Goal: Information Seeking & Learning: Learn about a topic

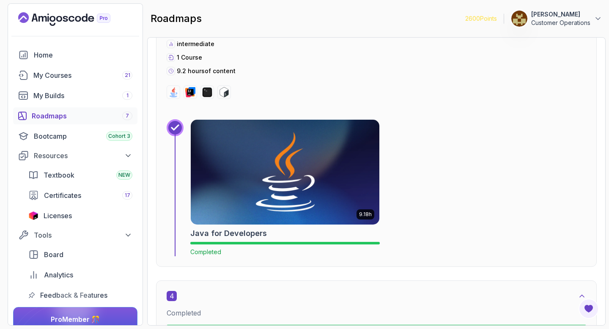
scroll to position [1007, 0]
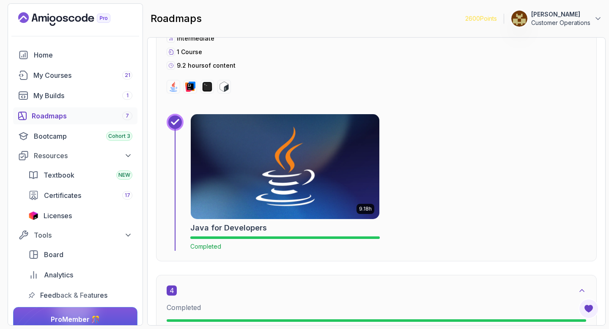
click at [271, 187] on img at bounding box center [285, 167] width 198 height 110
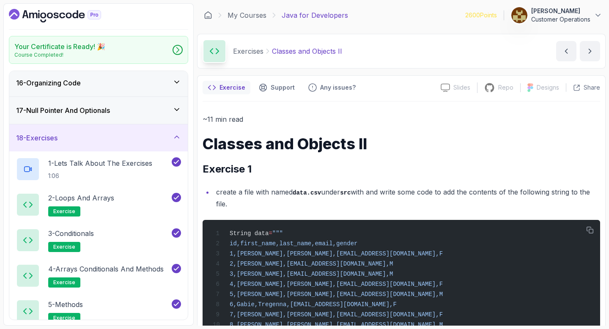
scroll to position [400, 0]
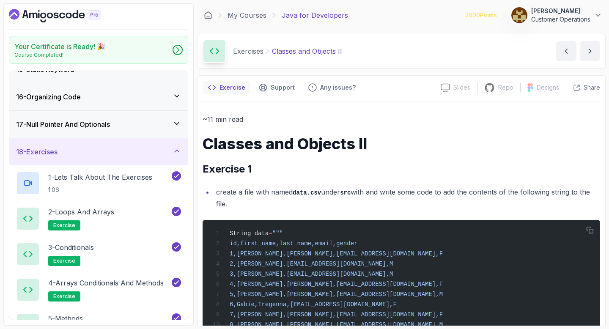
click at [105, 146] on div "18 - Exercises" at bounding box center [98, 151] width 179 height 27
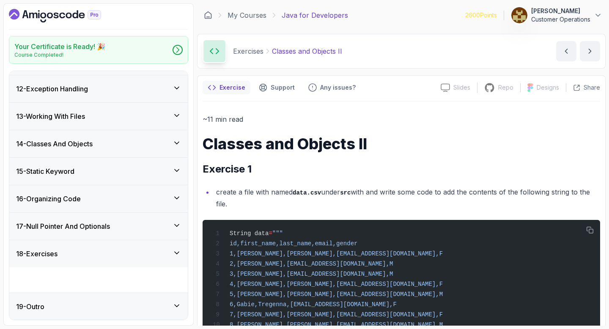
scroll to position [273, 0]
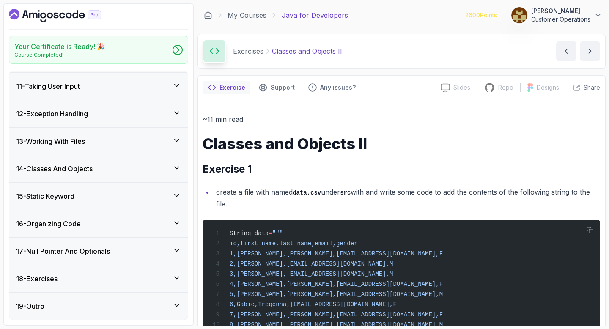
click at [81, 281] on div "18 - Exercises" at bounding box center [98, 279] width 165 height 10
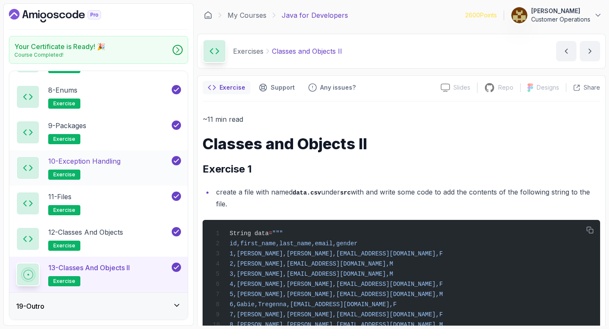
scroll to position [0, 0]
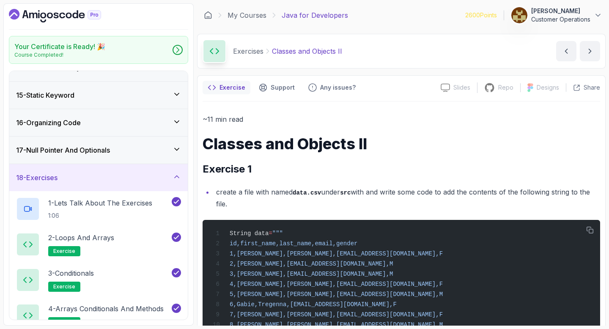
click at [99, 182] on div "18 - Exercises" at bounding box center [98, 178] width 165 height 10
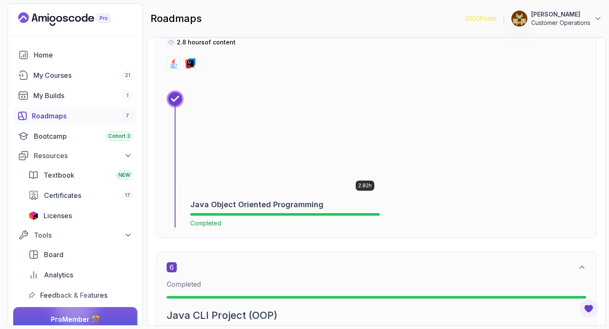
scroll to position [1703, 0]
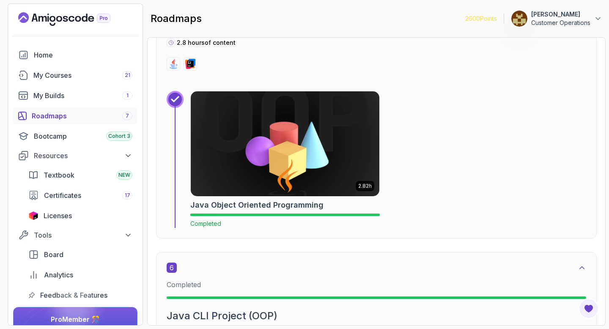
click at [273, 148] on img at bounding box center [285, 144] width 198 height 110
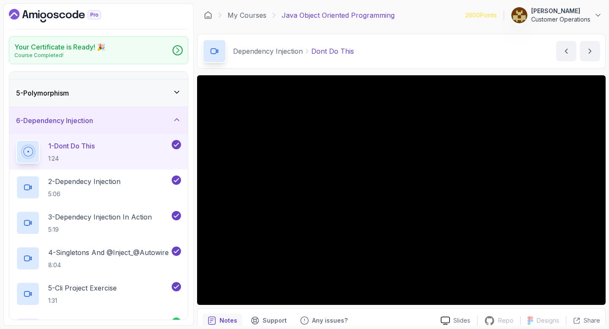
scroll to position [100, 0]
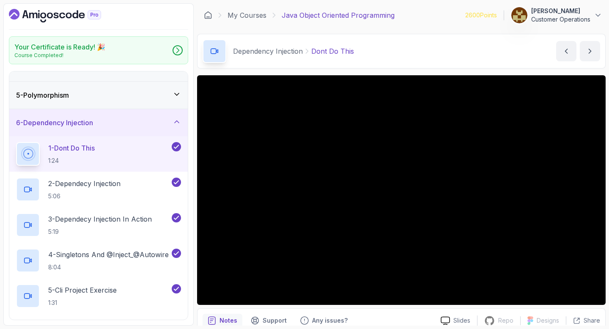
click at [112, 124] on div "6 - Dependency Injection" at bounding box center [98, 123] width 165 height 10
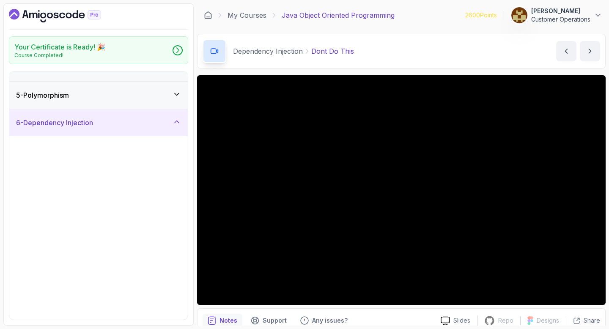
scroll to position [0, 0]
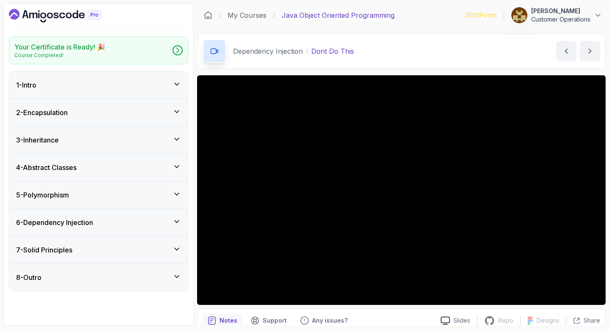
click at [92, 243] on div "7 - Solid Principles" at bounding box center [98, 250] width 179 height 27
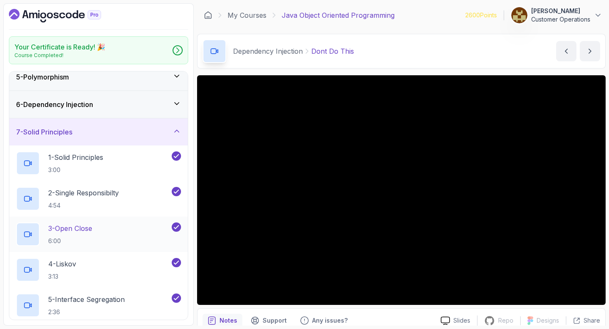
scroll to position [88, 0]
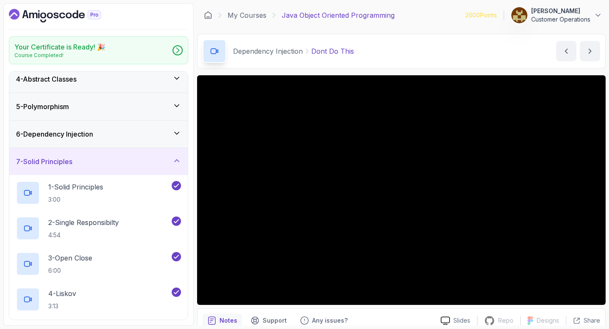
click at [87, 161] on div "7 - Solid Principles" at bounding box center [98, 162] width 165 height 10
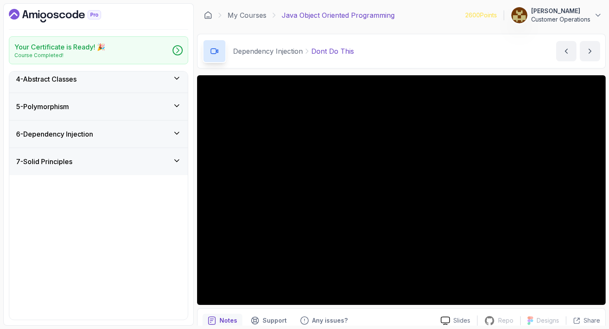
scroll to position [0, 0]
